Goal: Transaction & Acquisition: Purchase product/service

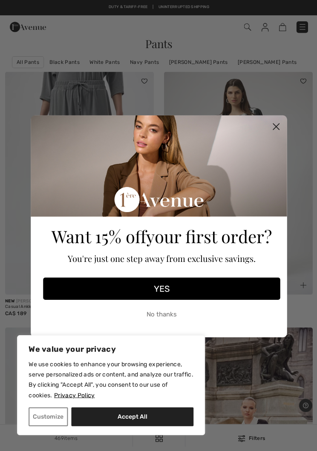
click at [271, 130] on circle "Close dialog" at bounding box center [275, 126] width 14 height 14
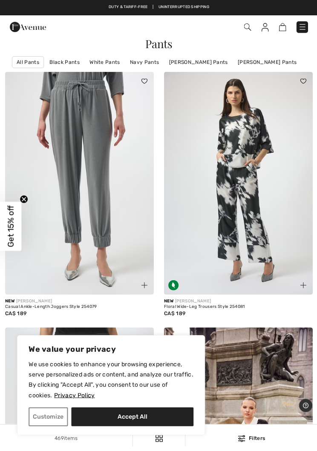
scroll to position [8, 0]
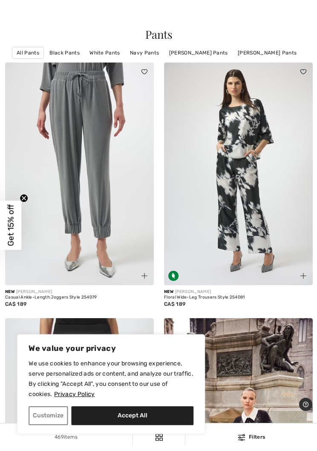
click at [200, 53] on link "[PERSON_NAME] Pants" at bounding box center [197, 54] width 67 height 11
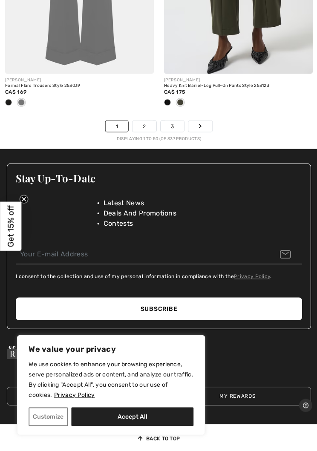
scroll to position [6911, 0]
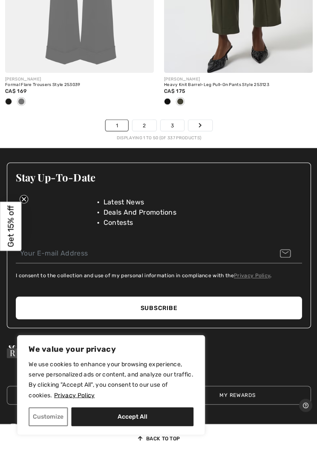
click at [203, 120] on link "Next" at bounding box center [200, 125] width 24 height 11
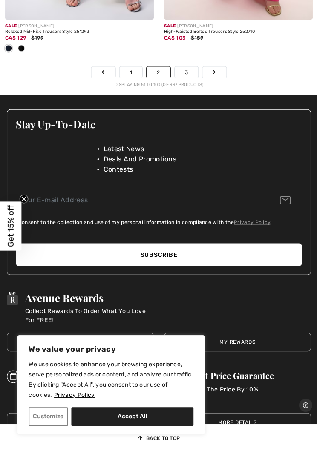
scroll to position [6962, 0]
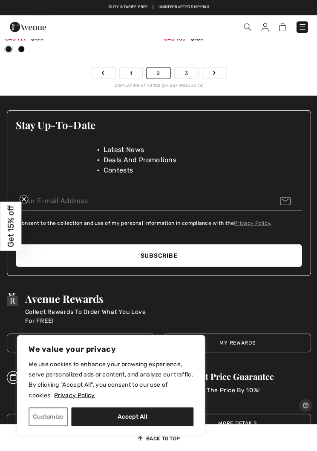
click at [213, 70] on icon "Page navigation" at bounding box center [213, 72] width 3 height 5
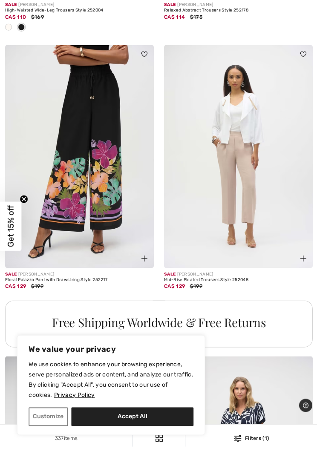
scroll to position [1342, 0]
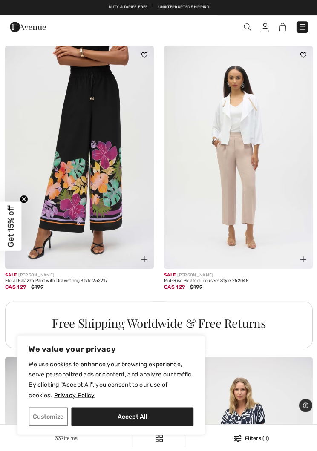
click at [49, 209] on img at bounding box center [79, 157] width 148 height 222
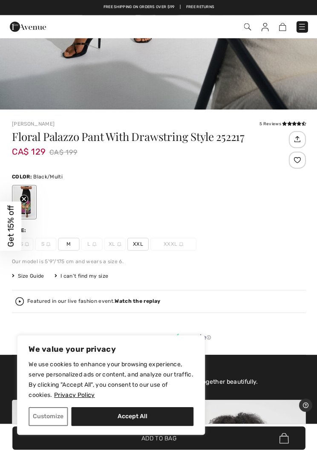
scroll to position [316, 0]
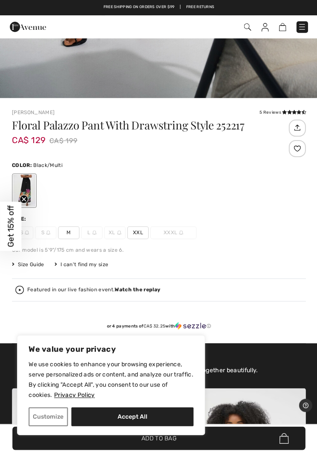
click at [62, 233] on span "M" at bounding box center [68, 232] width 21 height 13
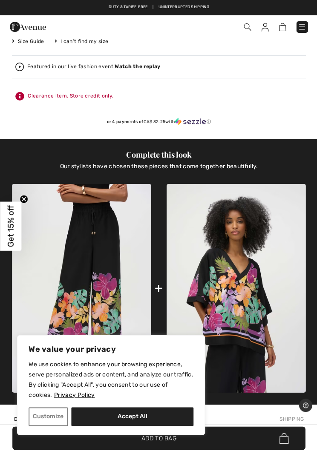
scroll to position [568, 0]
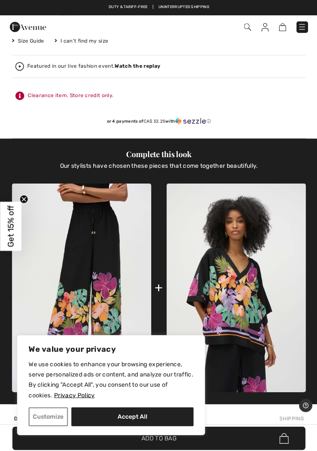
click at [259, 316] on img at bounding box center [235, 287] width 139 height 208
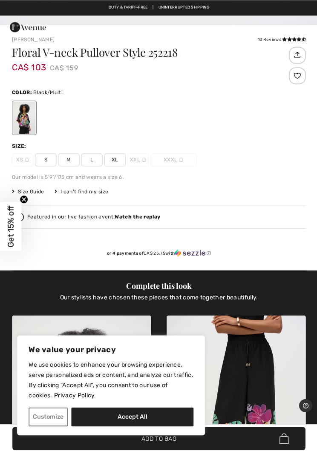
scroll to position [396, 0]
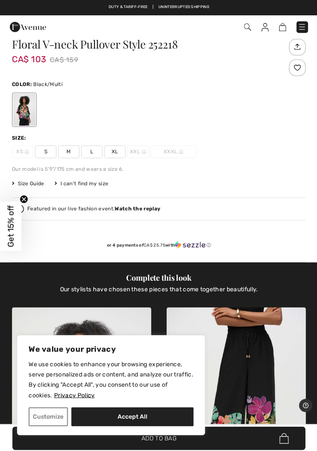
click at [66, 161] on div "Floral V-neck Pullover Style 252218 CA$ 103 CA$ 159 Color: Black/Multi Size: XS…" at bounding box center [158, 150] width 293 height 223
click at [66, 151] on span "M" at bounding box center [68, 151] width 21 height 13
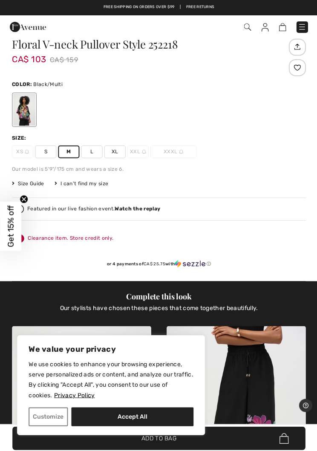
click at [282, 25] on img at bounding box center [281, 27] width 7 height 8
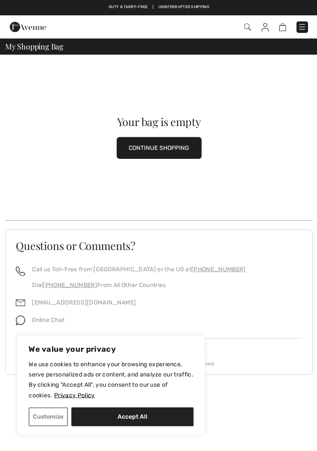
click at [132, 415] on button "Accept All" at bounding box center [132, 415] width 122 height 19
checkbox input "true"
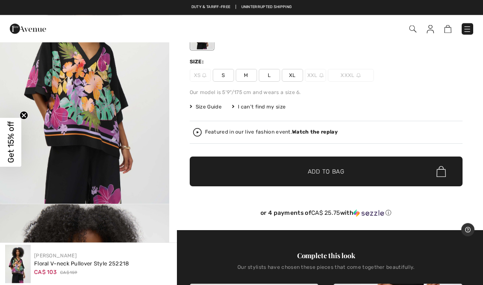
scroll to position [83, 0]
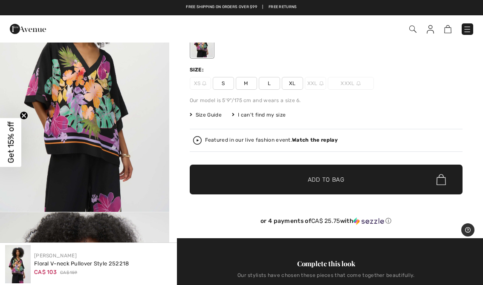
click at [248, 86] on span "M" at bounding box center [246, 83] width 21 height 13
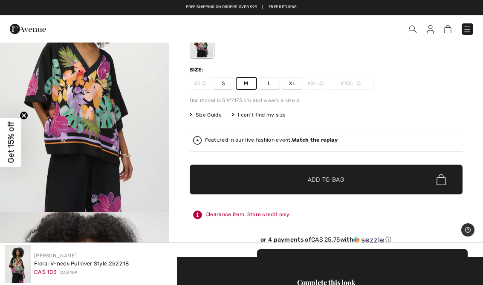
click at [316, 184] on span "Add to Bag" at bounding box center [325, 179] width 37 height 9
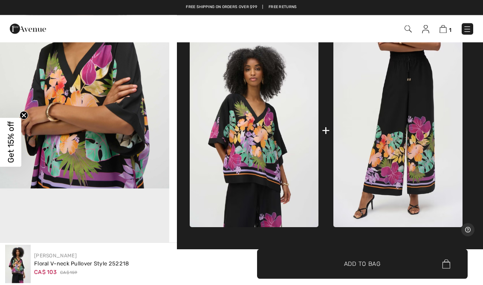
scroll to position [359, 0]
click at [316, 156] on img at bounding box center [397, 130] width 129 height 193
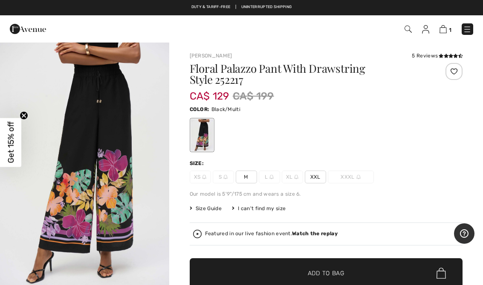
click at [249, 180] on span "M" at bounding box center [246, 177] width 21 height 13
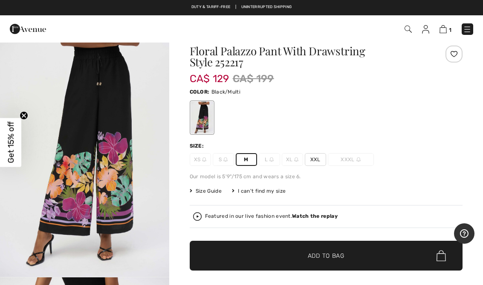
scroll to position [32, 0]
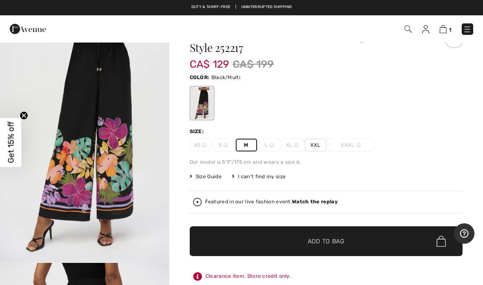
click at [352, 242] on span "✔ Added to Bag Add to Bag" at bounding box center [326, 242] width 273 height 30
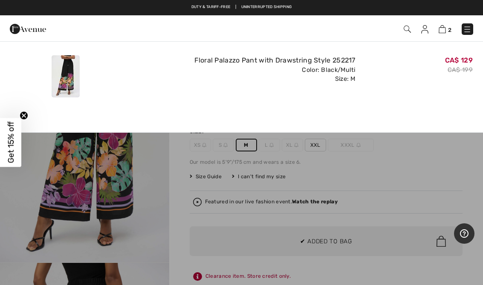
scroll to position [0, 0]
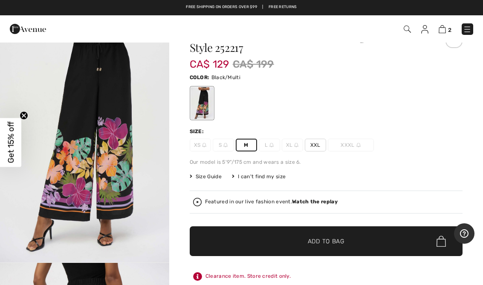
click at [439, 32] on img at bounding box center [441, 29] width 7 height 8
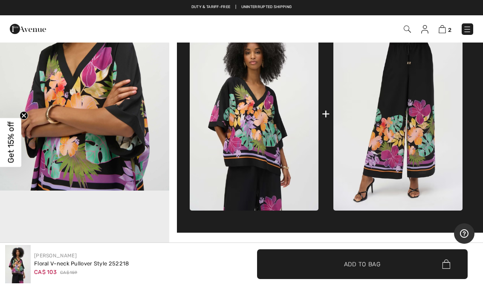
scroll to position [350, 0]
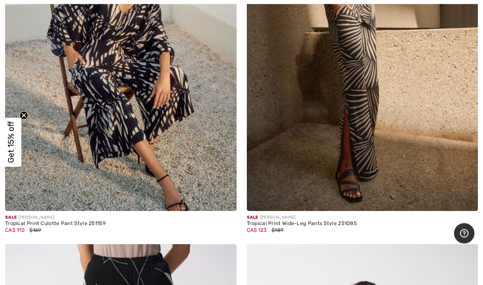
scroll to position [8630, 0]
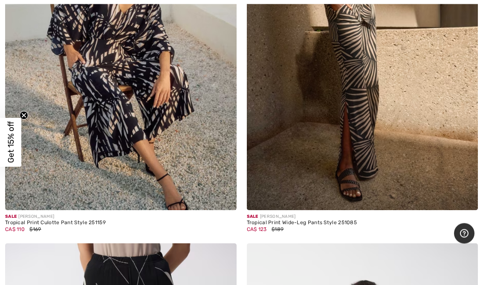
click at [376, 139] on img at bounding box center [362, 37] width 231 height 347
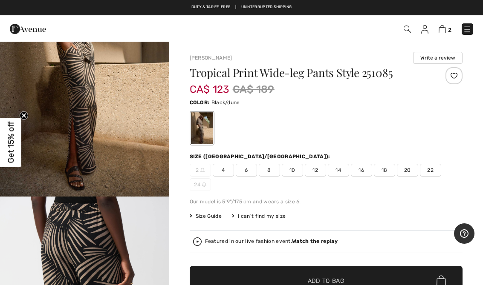
scroll to position [91, 0]
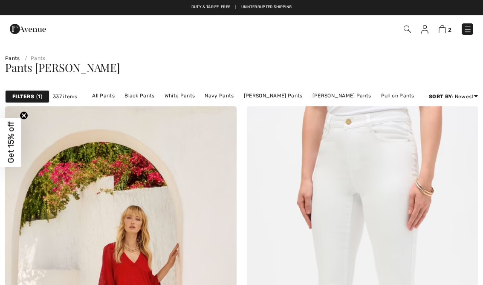
checkbox input "true"
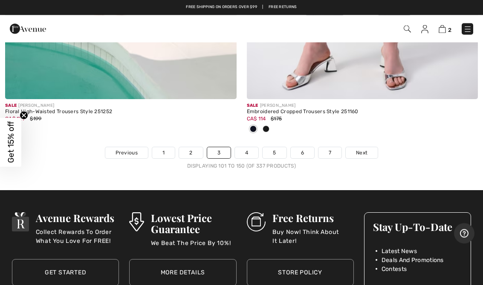
scroll to position [9994, 0]
click at [361, 149] on span "Next" at bounding box center [361, 153] width 11 height 8
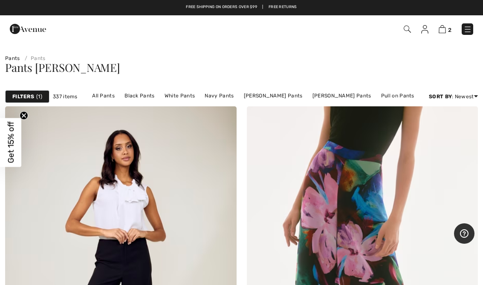
click at [27, 95] on strong "Filters" at bounding box center [23, 97] width 22 height 8
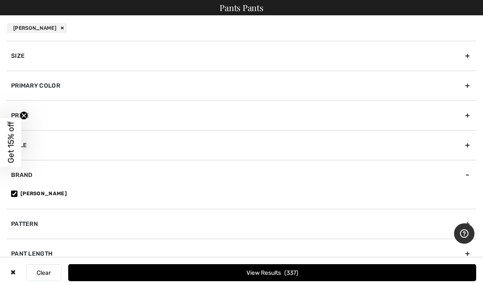
click at [20, 56] on div "Size" at bounding box center [241, 56] width 469 height 30
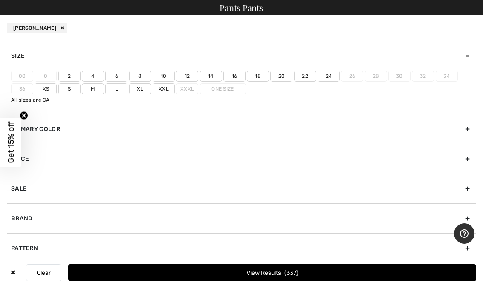
click at [139, 75] on label "8" at bounding box center [140, 76] width 22 height 11
click at [0, 0] on input"] "8" at bounding box center [0, 0] width 0 height 0
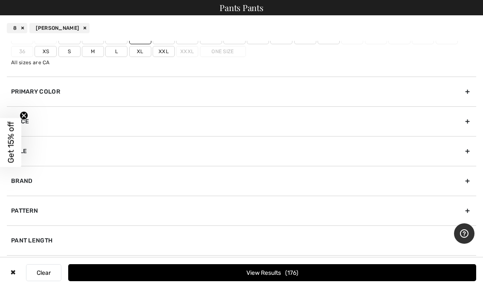
scroll to position [37, 0]
click at [467, 152] on div "Sale" at bounding box center [241, 151] width 469 height 30
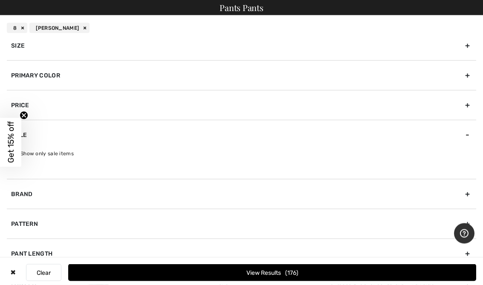
scroll to position [276, 0]
click at [277, 282] on button "View Results 176" at bounding box center [272, 272] width 408 height 17
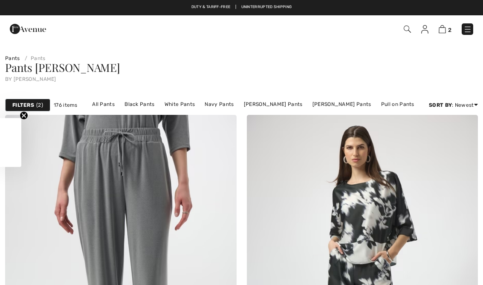
checkbox input "true"
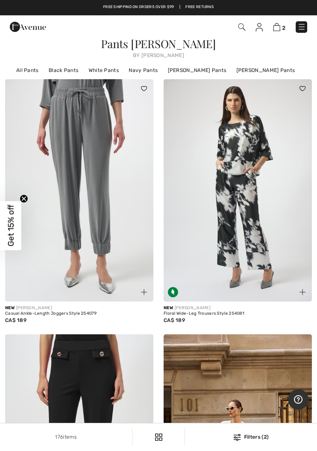
click at [300, 23] on img at bounding box center [301, 27] width 9 height 9
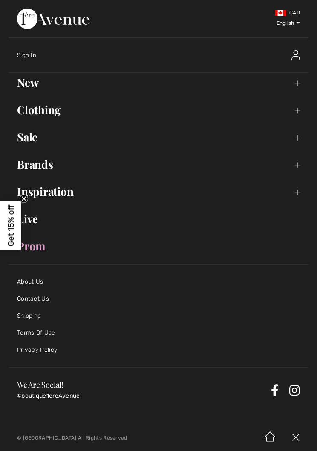
click at [295, 112] on link "Clothing Toggle submenu" at bounding box center [159, 110] width 300 height 19
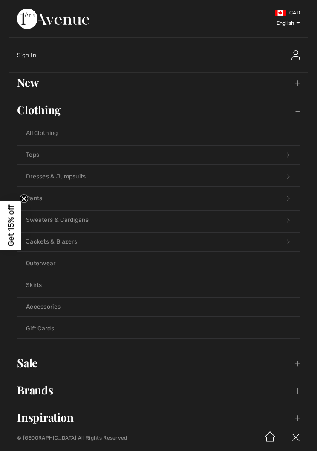
click at [33, 158] on link "Tops Open submenu" at bounding box center [158, 155] width 282 height 19
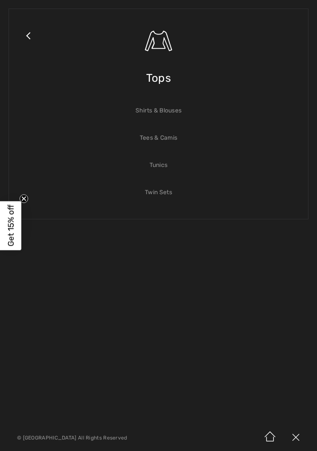
click at [161, 147] on link "Tees & Camis" at bounding box center [158, 138] width 282 height 19
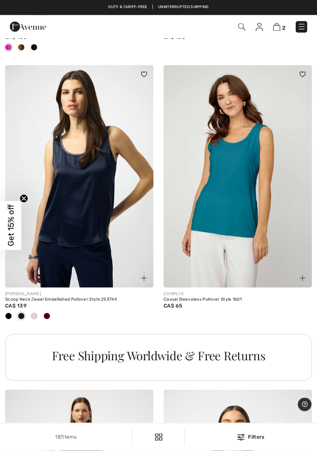
scroll to position [1351, 0]
click at [69, 211] on img at bounding box center [79, 176] width 148 height 222
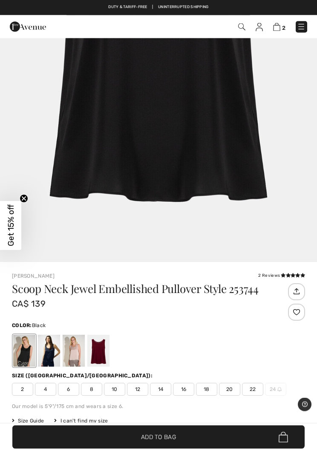
scroll to position [163, 0]
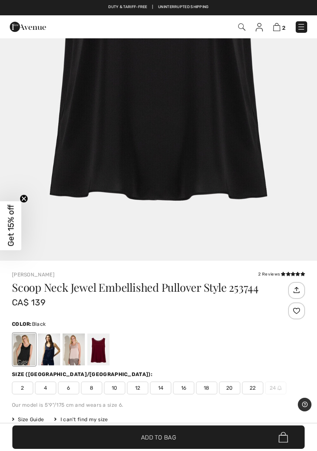
click at [77, 349] on div at bounding box center [74, 349] width 22 height 32
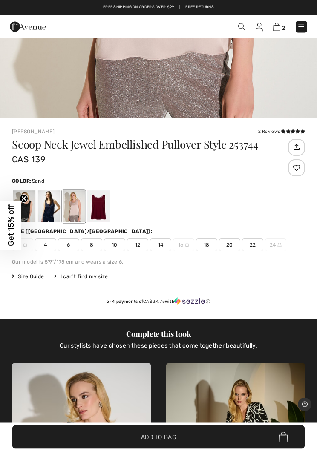
scroll to position [316, 0]
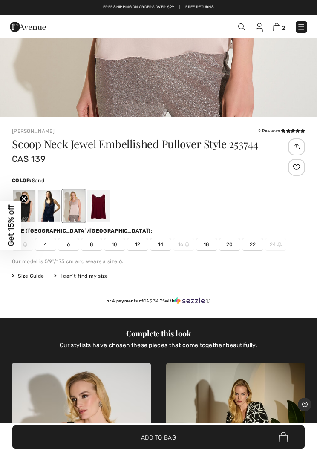
click at [53, 201] on div at bounding box center [49, 206] width 22 height 32
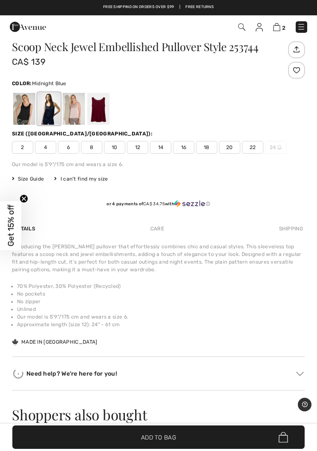
scroll to position [424, 0]
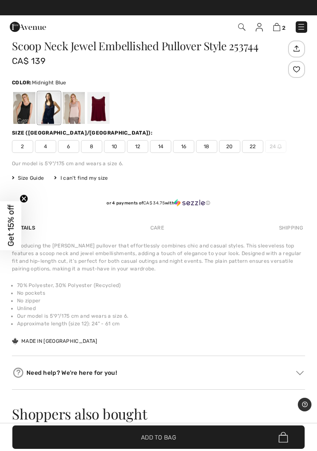
click at [24, 107] on div at bounding box center [24, 108] width 22 height 32
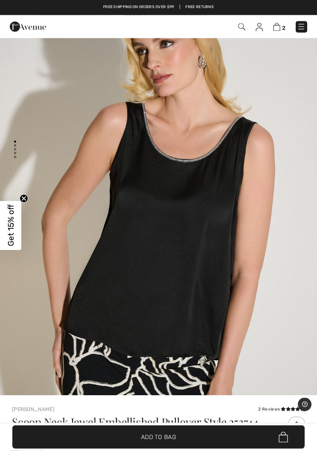
scroll to position [0, 0]
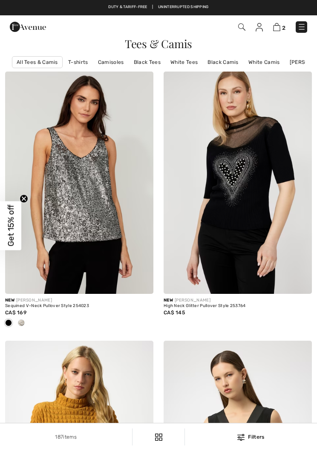
checkbox input "true"
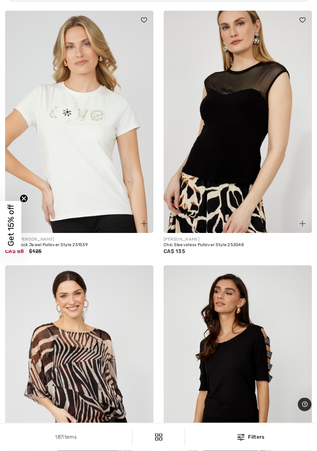
scroll to position [5083, 0]
click at [63, 189] on img at bounding box center [79, 122] width 148 height 222
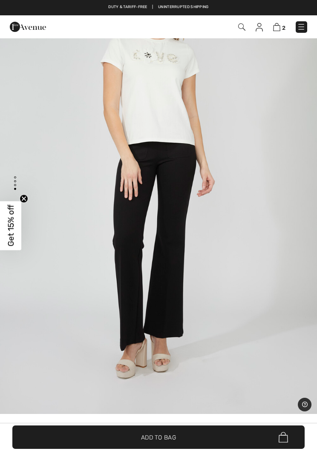
scroll to position [1564, 0]
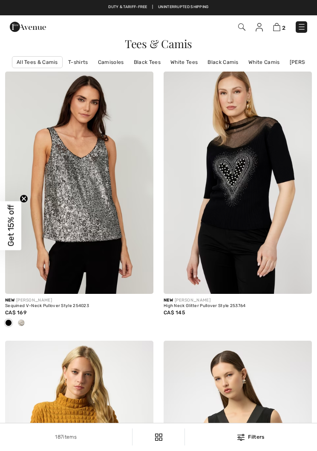
checkbox input "true"
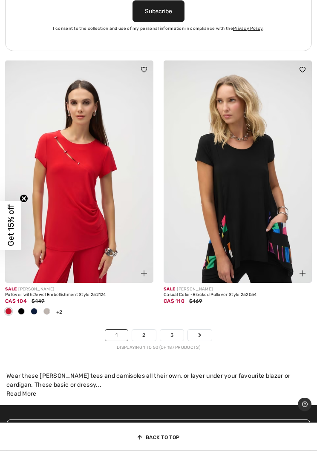
scroll to position [6701, 0]
click at [205, 331] on link "Next" at bounding box center [200, 335] width 24 height 11
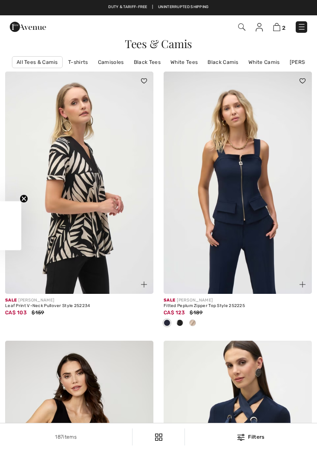
checkbox input "true"
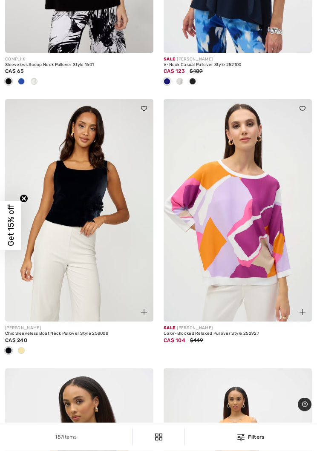
scroll to position [510, 0]
click at [18, 345] on div at bounding box center [21, 351] width 13 height 14
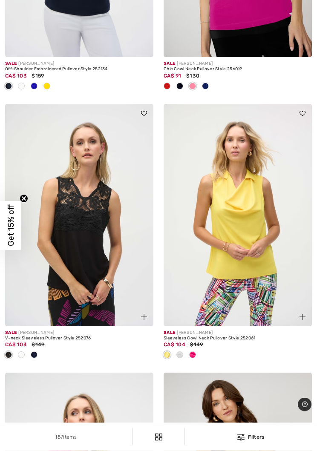
scroll to position [4112, 0]
click at [270, 286] on img at bounding box center [238, 215] width 148 height 222
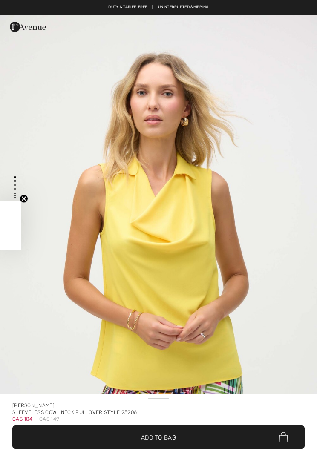
checkbox input "true"
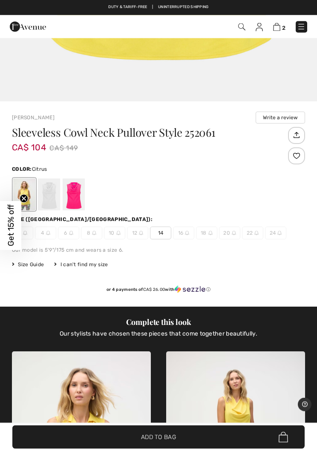
scroll to position [318, 0]
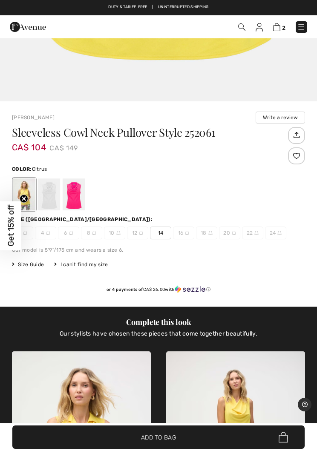
click at [28, 190] on div at bounding box center [24, 194] width 22 height 32
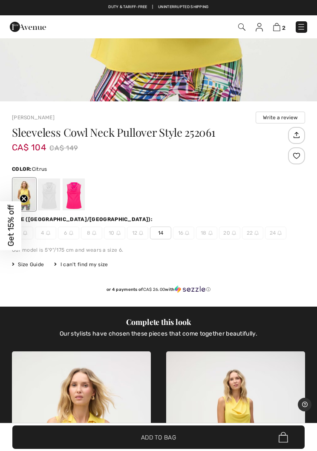
click at [45, 200] on div at bounding box center [49, 194] width 22 height 32
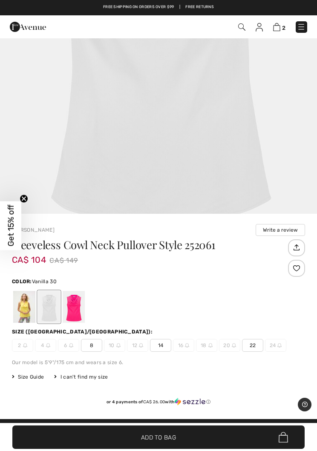
scroll to position [229, 0]
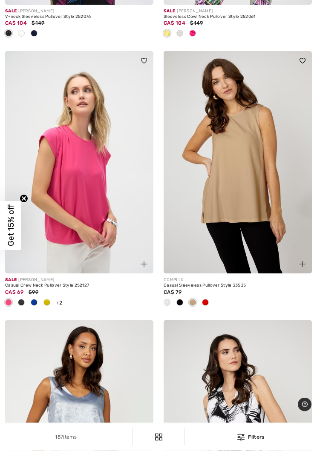
scroll to position [4434, 0]
click at [48, 226] on img at bounding box center [79, 162] width 148 height 222
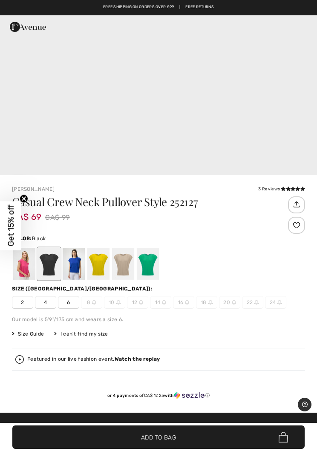
scroll to position [244, 0]
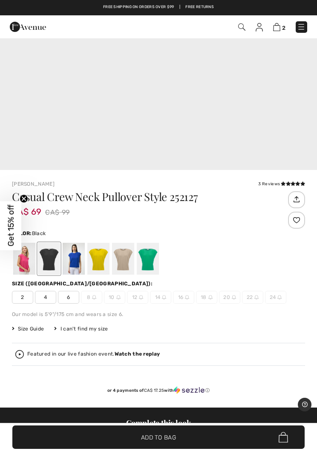
click at [50, 265] on div at bounding box center [49, 259] width 22 height 32
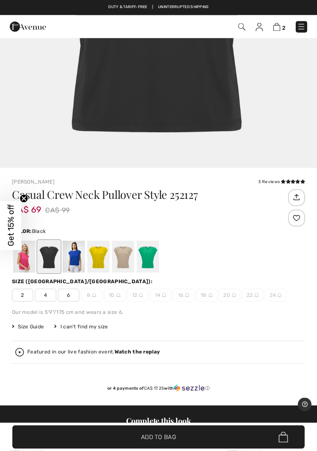
scroll to position [275, 0]
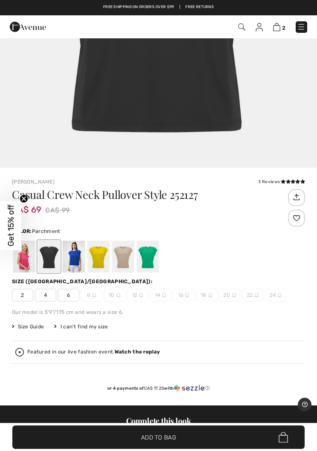
click at [127, 257] on div at bounding box center [123, 257] width 22 height 32
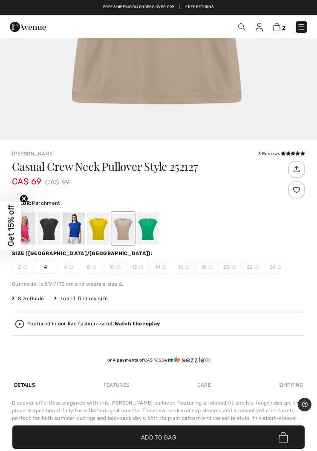
scroll to position [305, 0]
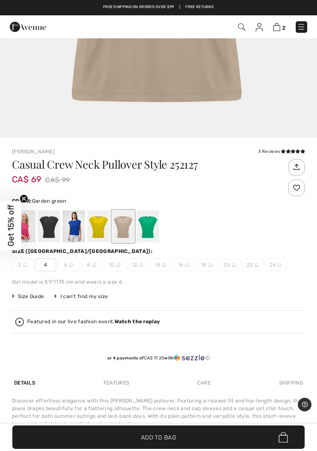
click at [149, 227] on div at bounding box center [148, 226] width 22 height 32
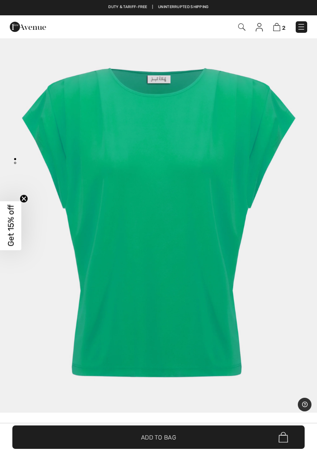
scroll to position [0, 0]
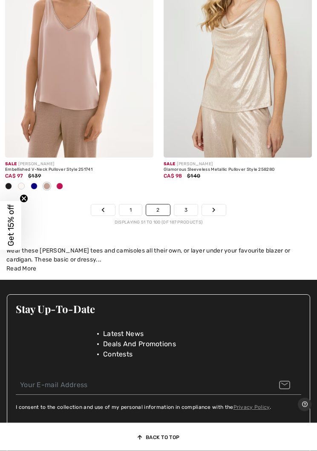
scroll to position [6826, 0]
click at [213, 208] on link "Next" at bounding box center [214, 209] width 24 height 11
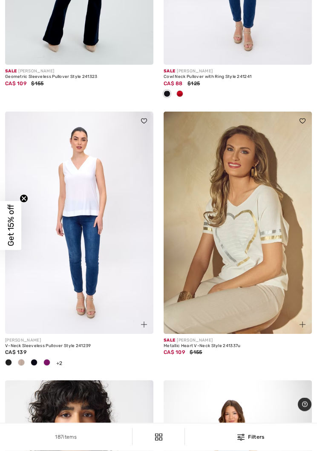
scroll to position [5506, 0]
click at [277, 273] on img at bounding box center [238, 222] width 148 height 222
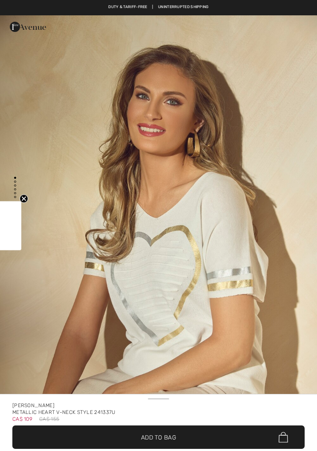
checkbox input "true"
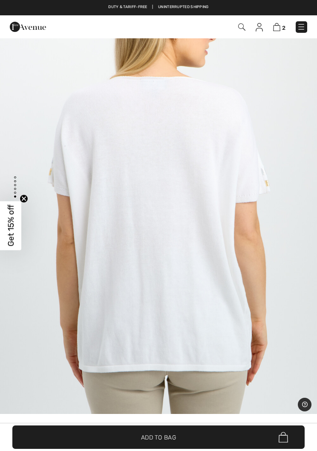
scroll to position [2515, 0]
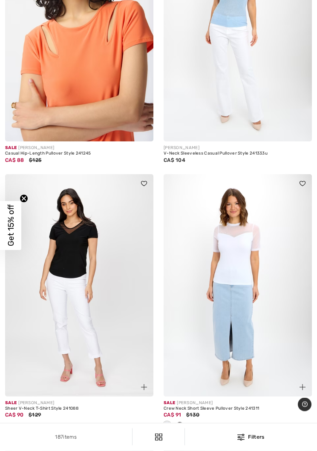
scroll to position [5967, 0]
click at [59, 83] on img at bounding box center [79, 30] width 148 height 222
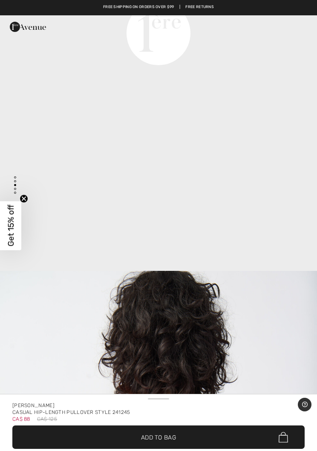
scroll to position [1166, 0]
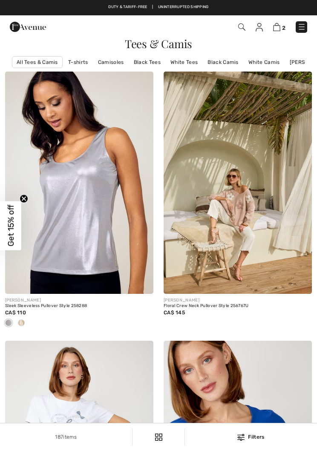
scroll to position [5980, 0]
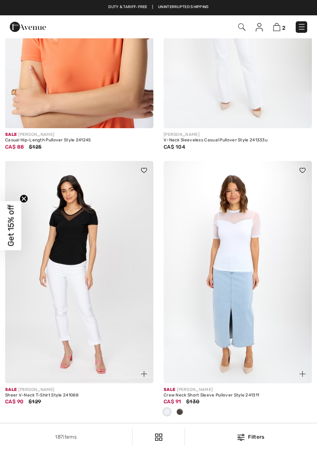
checkbox input "true"
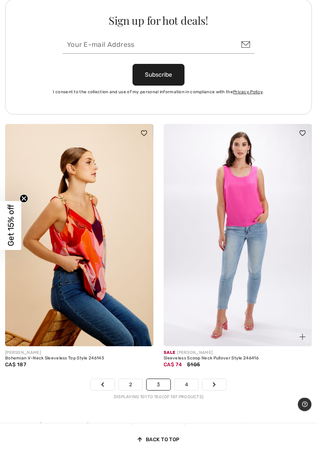
scroll to position [6666, 0]
click at [59, 207] on img at bounding box center [79, 235] width 148 height 222
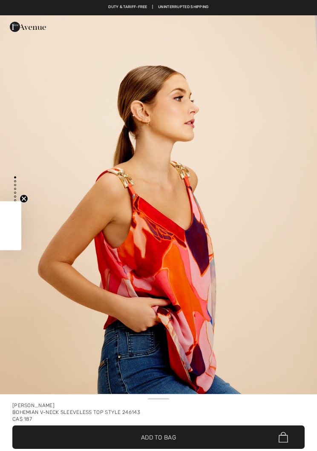
checkbox input "true"
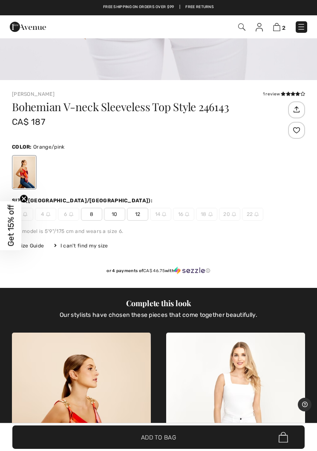
scroll to position [362, 0]
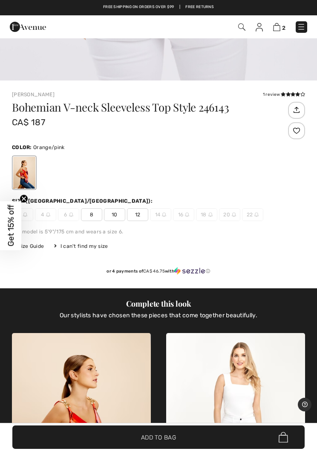
click at [89, 216] on span "8" at bounding box center [91, 214] width 21 height 13
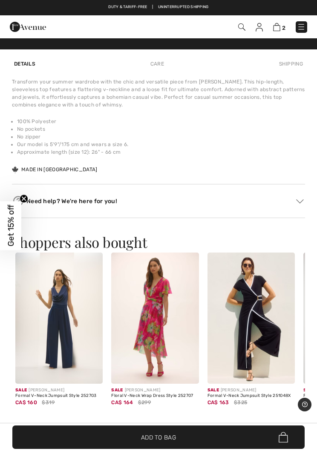
scroll to position [866, 0]
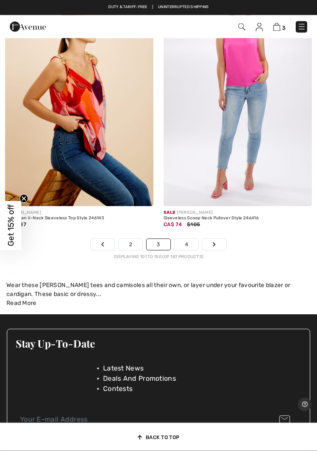
scroll to position [6806, 0]
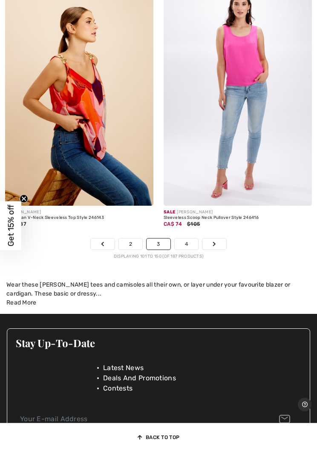
click at [218, 238] on link "Next" at bounding box center [214, 243] width 24 height 11
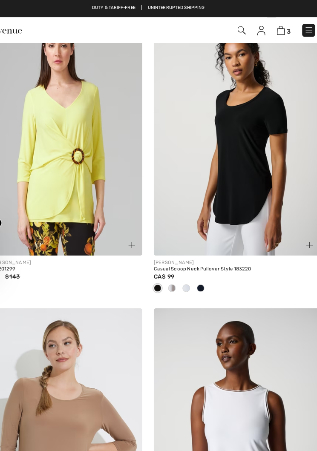
scroll to position [4437, 0]
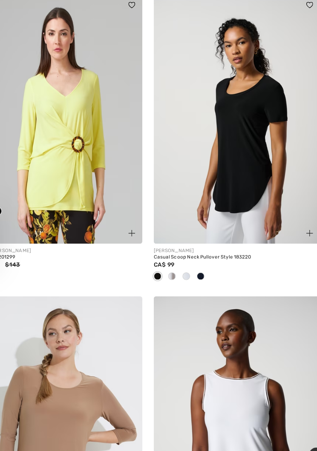
click at [233, 166] on img at bounding box center [238, 117] width 148 height 222
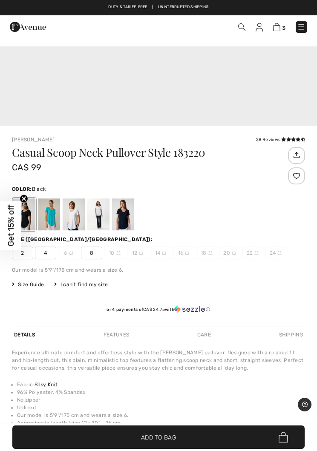
scroll to position [322, 0]
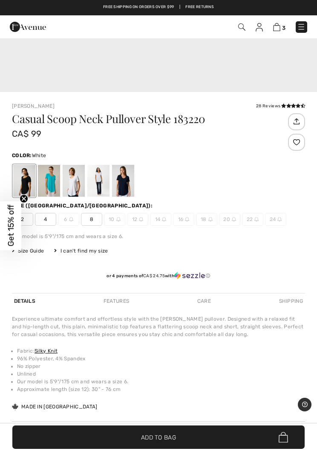
click at [95, 189] on div at bounding box center [98, 181] width 22 height 32
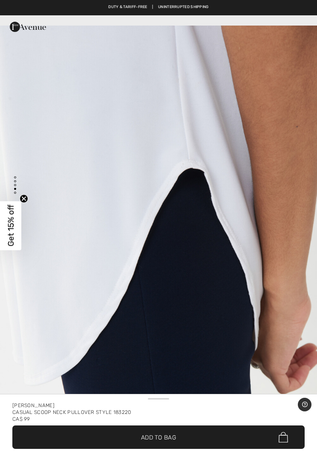
scroll to position [1436, 0]
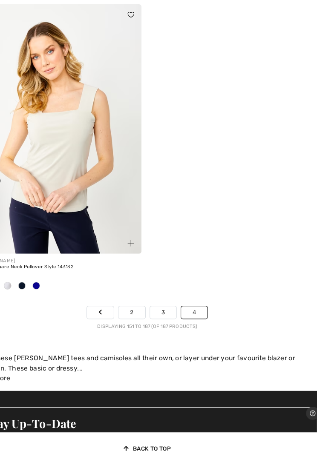
scroll to position [5002, 0]
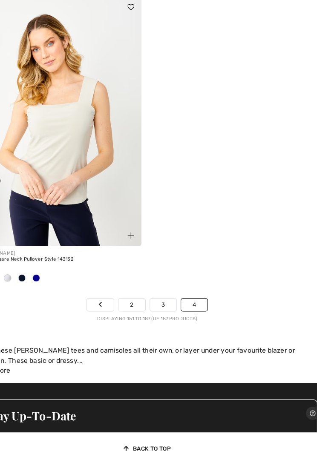
click at [189, 304] on link "4" at bounding box center [200, 309] width 23 height 11
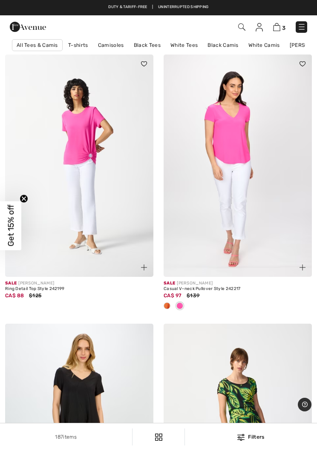
scroll to position [16, 0]
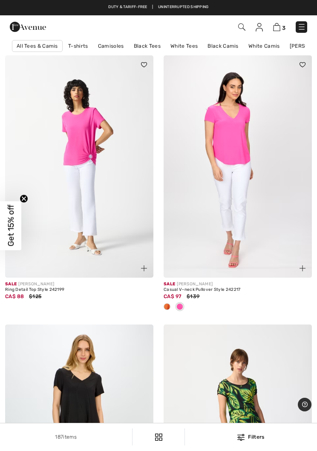
click at [279, 31] on img at bounding box center [276, 27] width 7 height 8
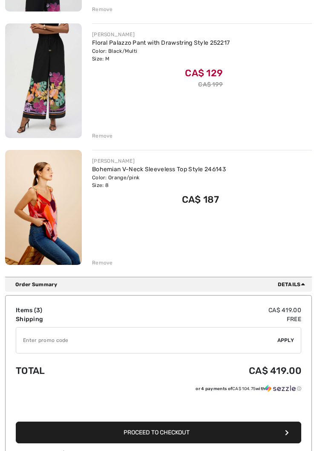
scroll to position [234, 0]
click at [39, 205] on img at bounding box center [43, 207] width 77 height 115
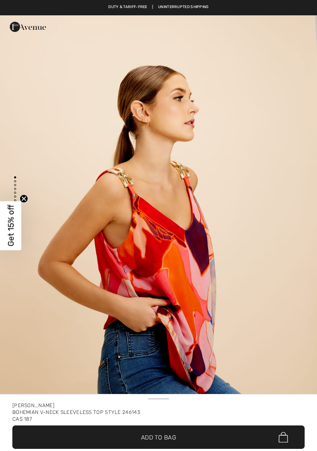
checkbox input "true"
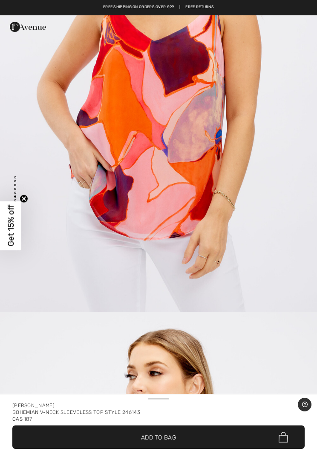
scroll to position [2557, 0]
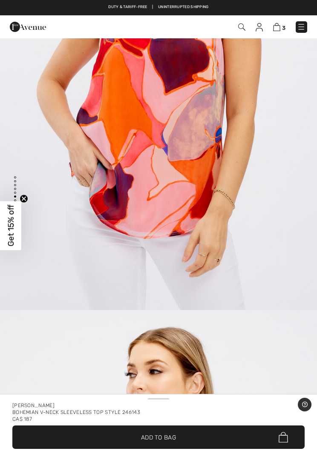
click at [273, 24] on img at bounding box center [276, 27] width 7 height 8
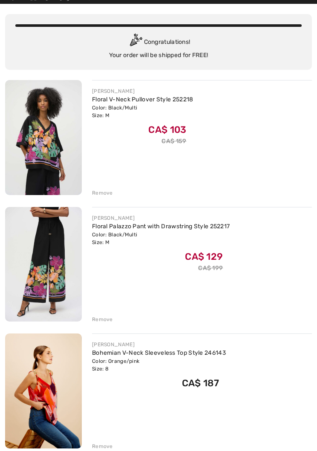
scroll to position [51, 0]
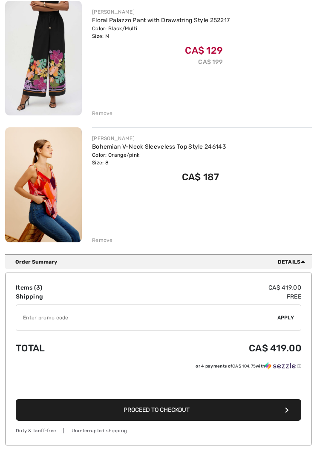
scroll to position [258, 0]
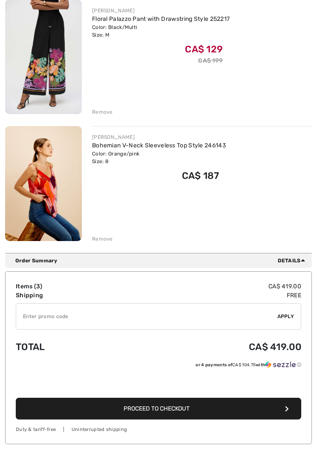
click at [188, 413] on button "Proceed to Checkout" at bounding box center [158, 409] width 285 height 22
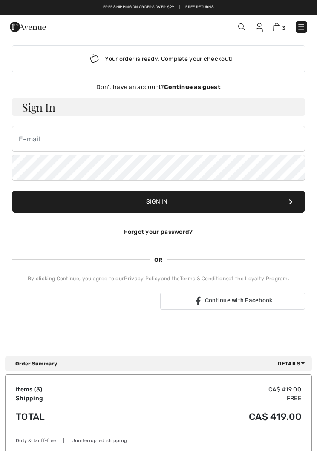
click at [274, 26] on img at bounding box center [276, 27] width 7 height 8
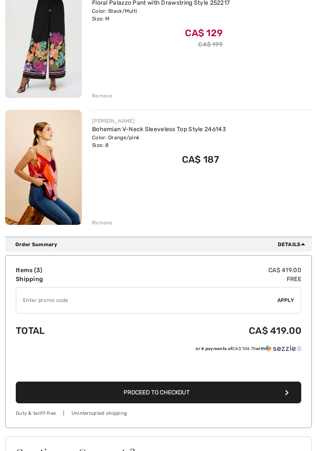
scroll to position [280, 0]
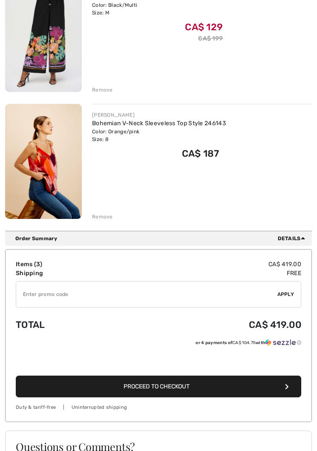
click at [147, 296] on input "TEXT" at bounding box center [146, 295] width 261 height 26
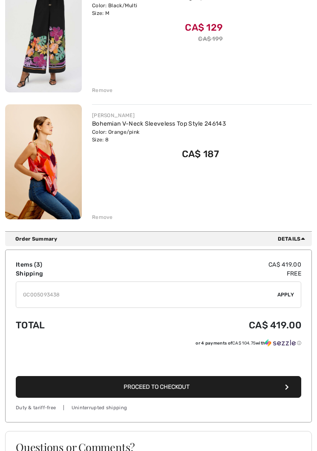
click at [276, 291] on input "TEXT" at bounding box center [146, 295] width 261 height 26
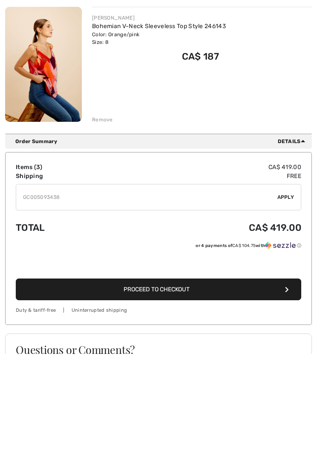
type input "GC005093438"
click at [284, 291] on span "Apply" at bounding box center [285, 295] width 17 height 8
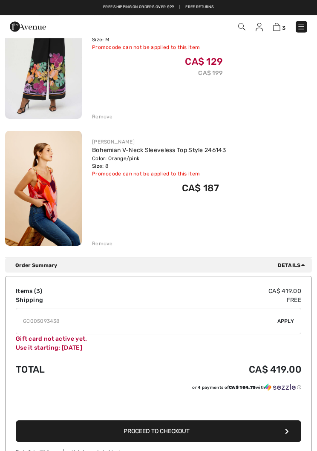
scroll to position [251, 0]
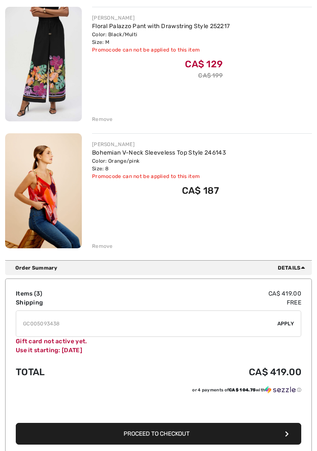
click at [98, 250] on div "Remove" at bounding box center [102, 246] width 21 height 8
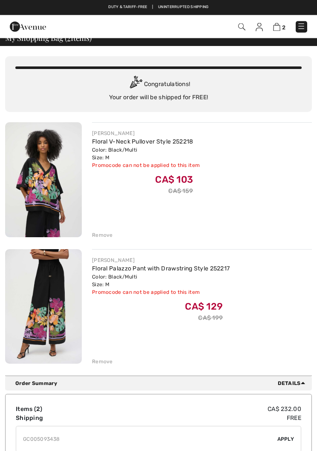
scroll to position [0, 0]
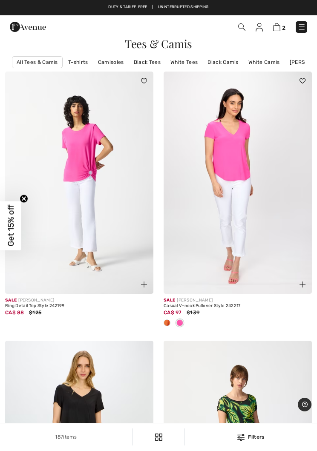
click at [29, 26] on img at bounding box center [28, 26] width 36 height 17
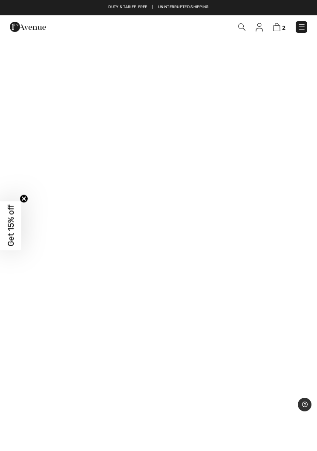
click at [301, 30] on img at bounding box center [301, 27] width 9 height 9
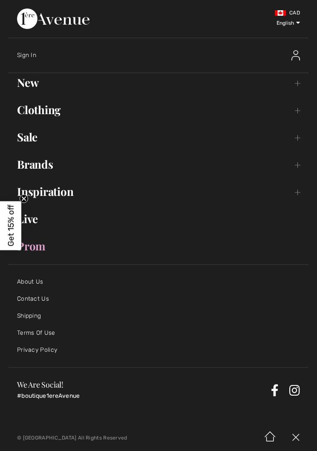
click at [28, 87] on link "New Toggle submenu" at bounding box center [159, 82] width 300 height 19
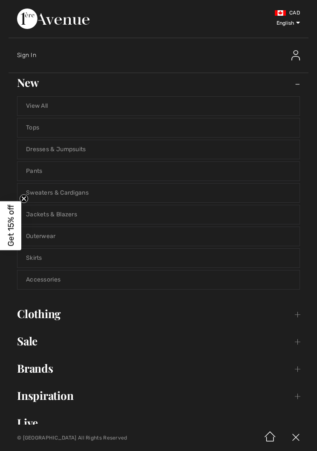
click at [39, 150] on link "Dresses & Jumpsuits" at bounding box center [158, 149] width 282 height 19
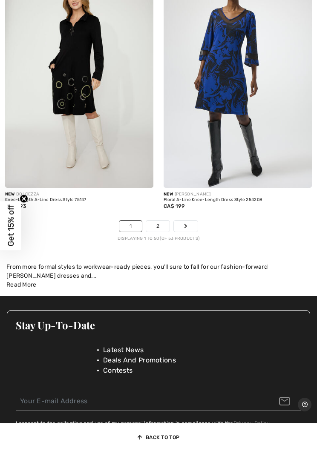
scroll to position [6777, 0]
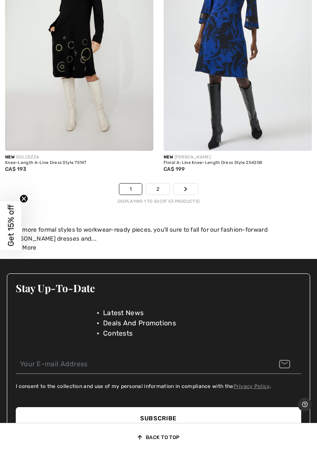
click at [183, 184] on link "Next" at bounding box center [186, 189] width 24 height 11
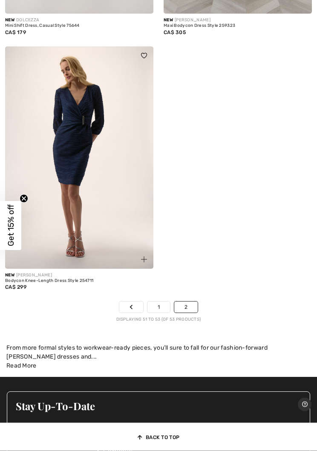
scroll to position [279, 0]
click at [184, 311] on link "2" at bounding box center [185, 307] width 23 height 11
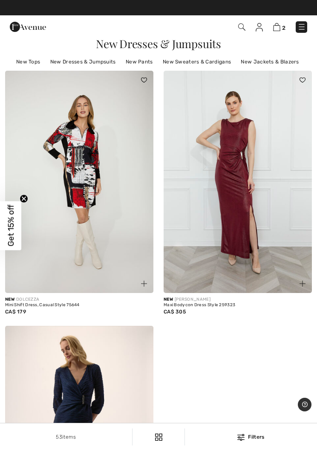
click at [22, 27] on img at bounding box center [28, 26] width 36 height 17
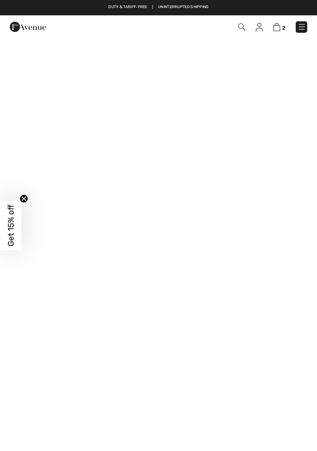
checkbox input "true"
click at [299, 29] on img at bounding box center [301, 27] width 9 height 9
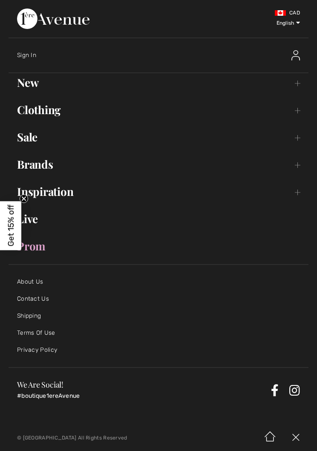
click at [32, 116] on link "Clothing Toggle submenu" at bounding box center [159, 110] width 300 height 19
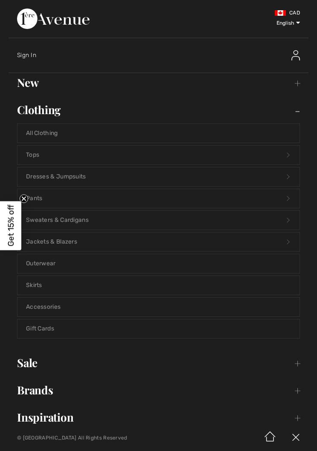
click at [41, 181] on link "Dresses & Jumpsuits Open submenu" at bounding box center [158, 176] width 282 height 19
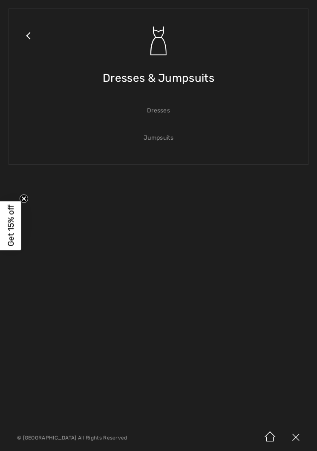
click at [156, 113] on link "Dresses" at bounding box center [158, 110] width 282 height 19
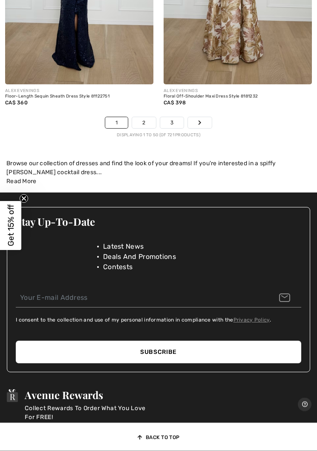
scroll to position [6829, 0]
click at [197, 118] on link "Next" at bounding box center [200, 122] width 24 height 11
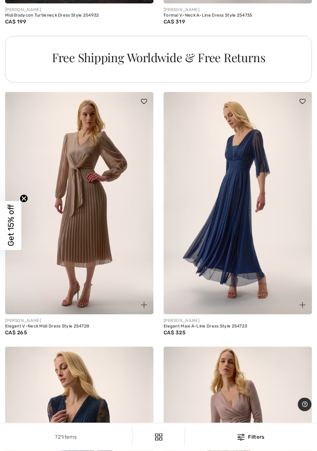
scroll to position [4861, 0]
click at [211, 233] on img at bounding box center [238, 203] width 148 height 222
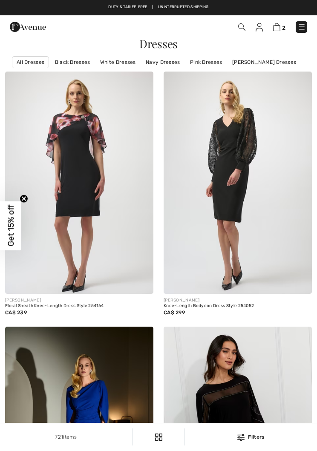
checkbox input "true"
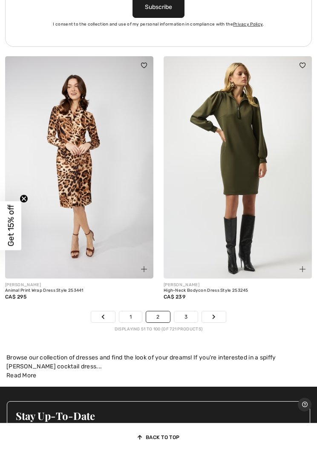
scroll to position [6580, 0]
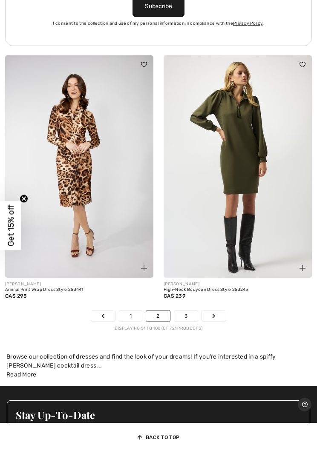
click at [213, 313] on icon "Page navigation" at bounding box center [213, 315] width 3 height 5
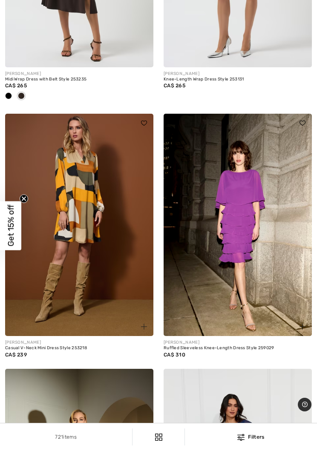
scroll to position [994, 0]
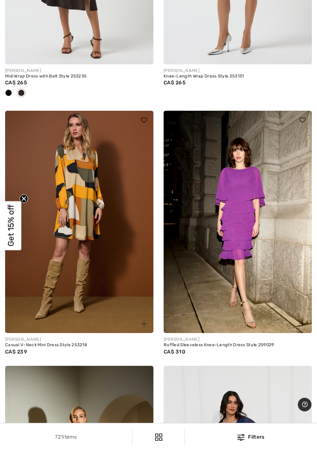
click at [65, 198] on img at bounding box center [79, 222] width 148 height 222
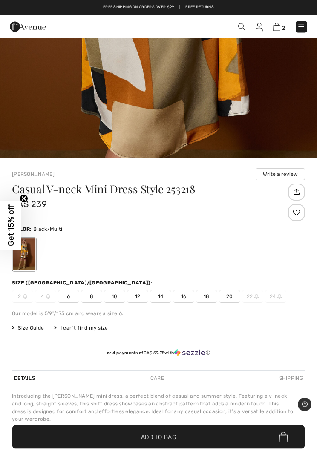
scroll to position [258, 0]
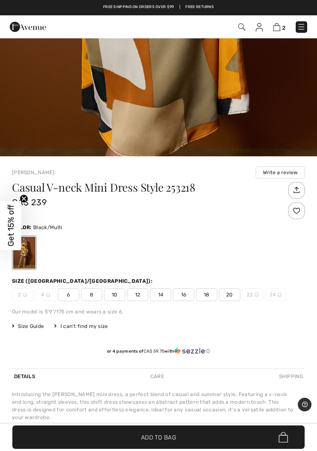
click at [92, 292] on span "8" at bounding box center [91, 294] width 21 height 13
click at [165, 449] on span "✔ Added to Bag Add to Bag" at bounding box center [158, 436] width 292 height 23
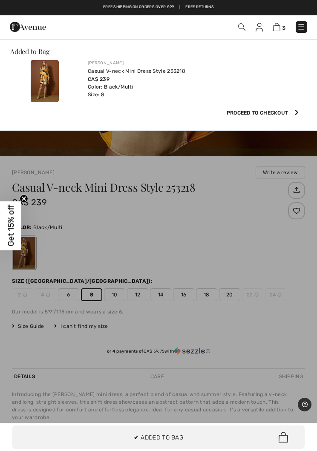
scroll to position [0, 0]
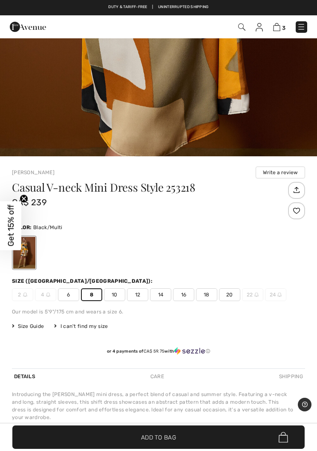
click at [272, 30] on span "3" at bounding box center [223, 26] width 168 height 11
click at [275, 28] on img at bounding box center [276, 27] width 7 height 8
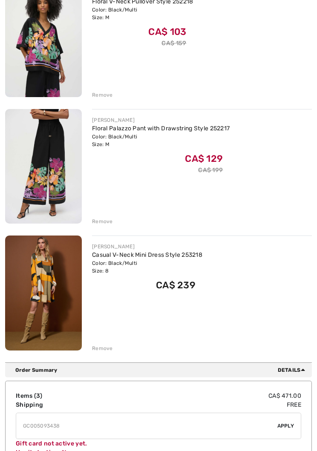
scroll to position [149, 0]
click at [100, 354] on div "You are only CA$ 0.00 away from FREE SHIPPING! Continue Shopping > Congratulati…" at bounding box center [158, 134] width 307 height 457
click at [97, 349] on div "Remove" at bounding box center [102, 349] width 21 height 8
